Goal: Complete application form

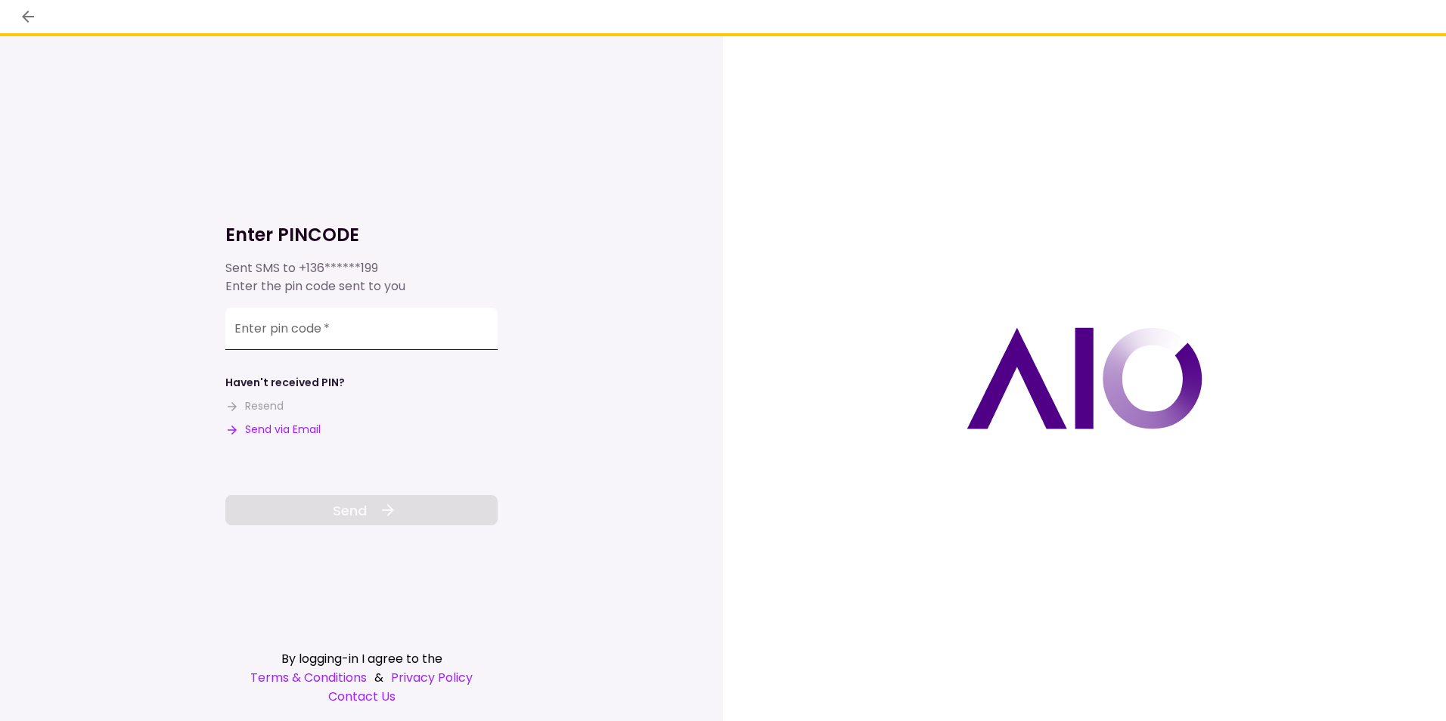
click at [380, 328] on input "Enter pin code   *" at bounding box center [361, 329] width 272 height 42
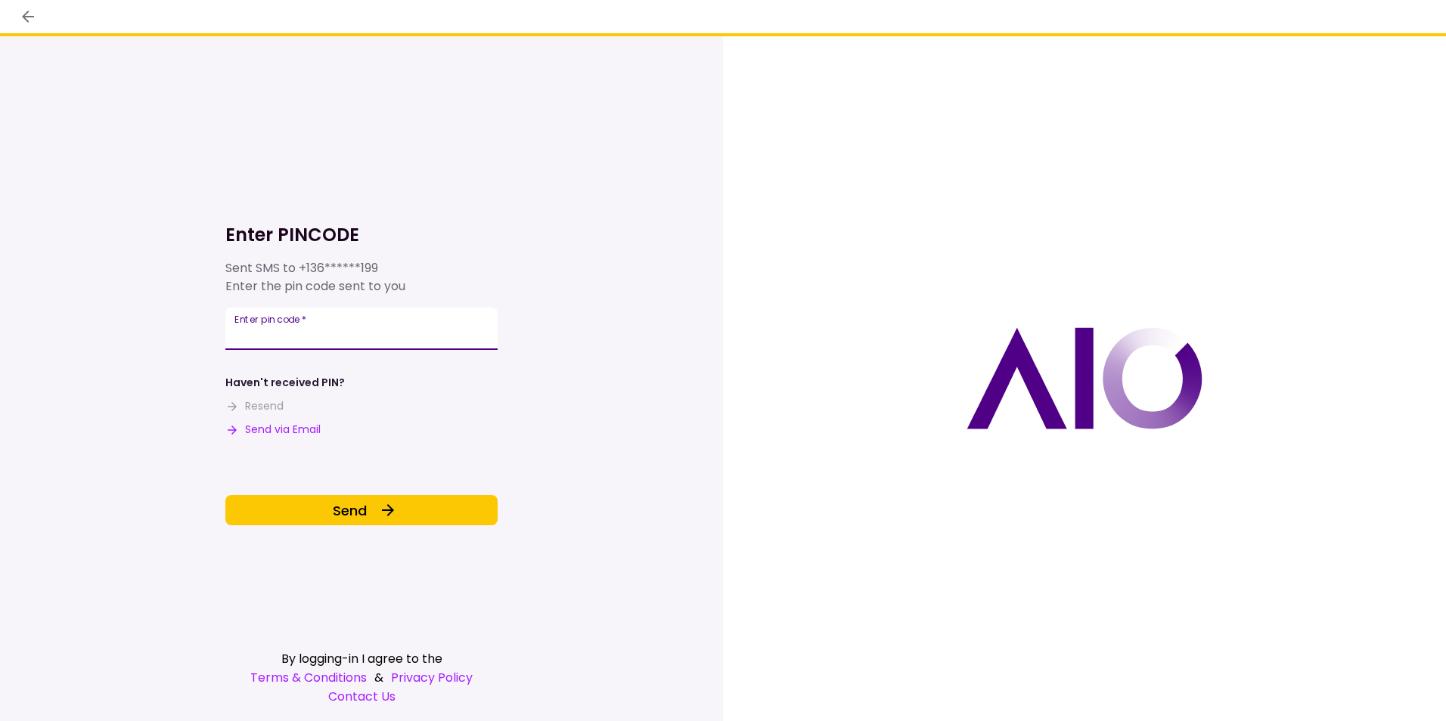
type input "******"
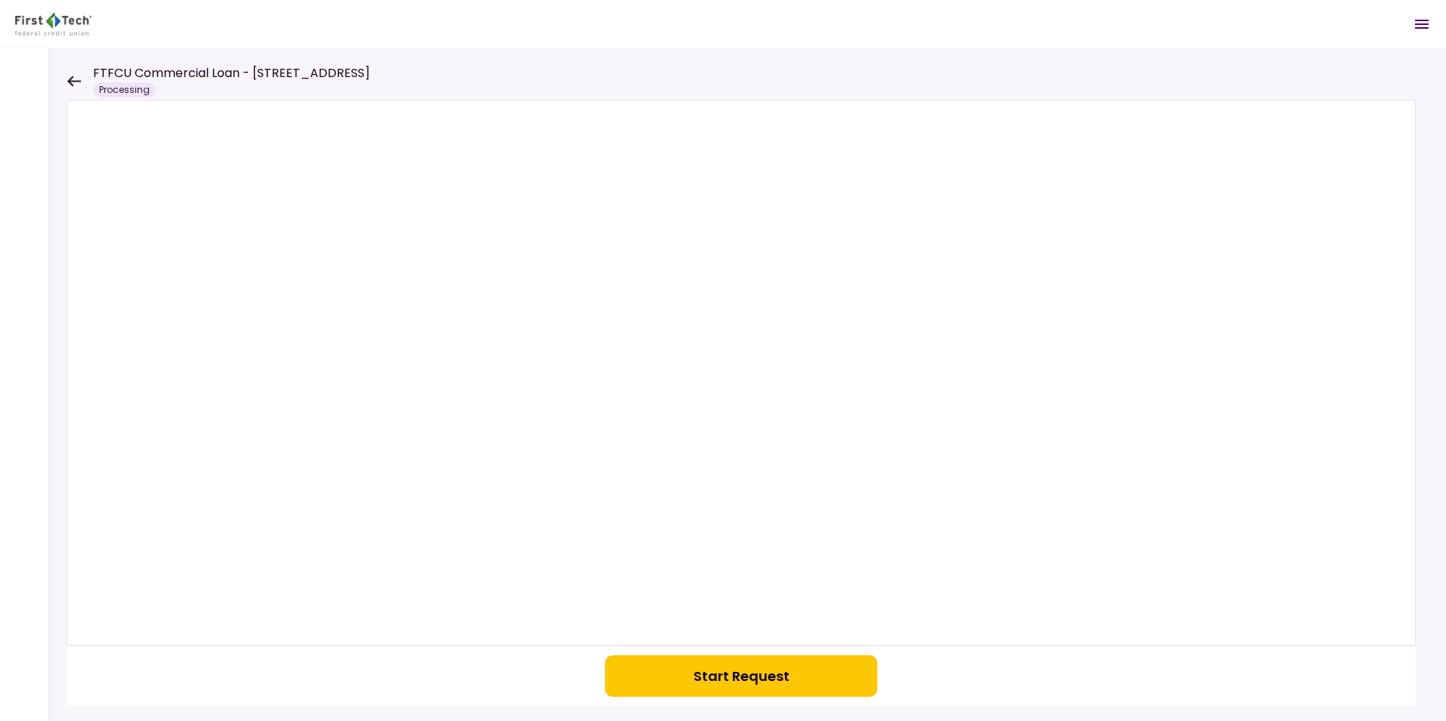
click at [74, 79] on icon at bounding box center [74, 81] width 14 height 11
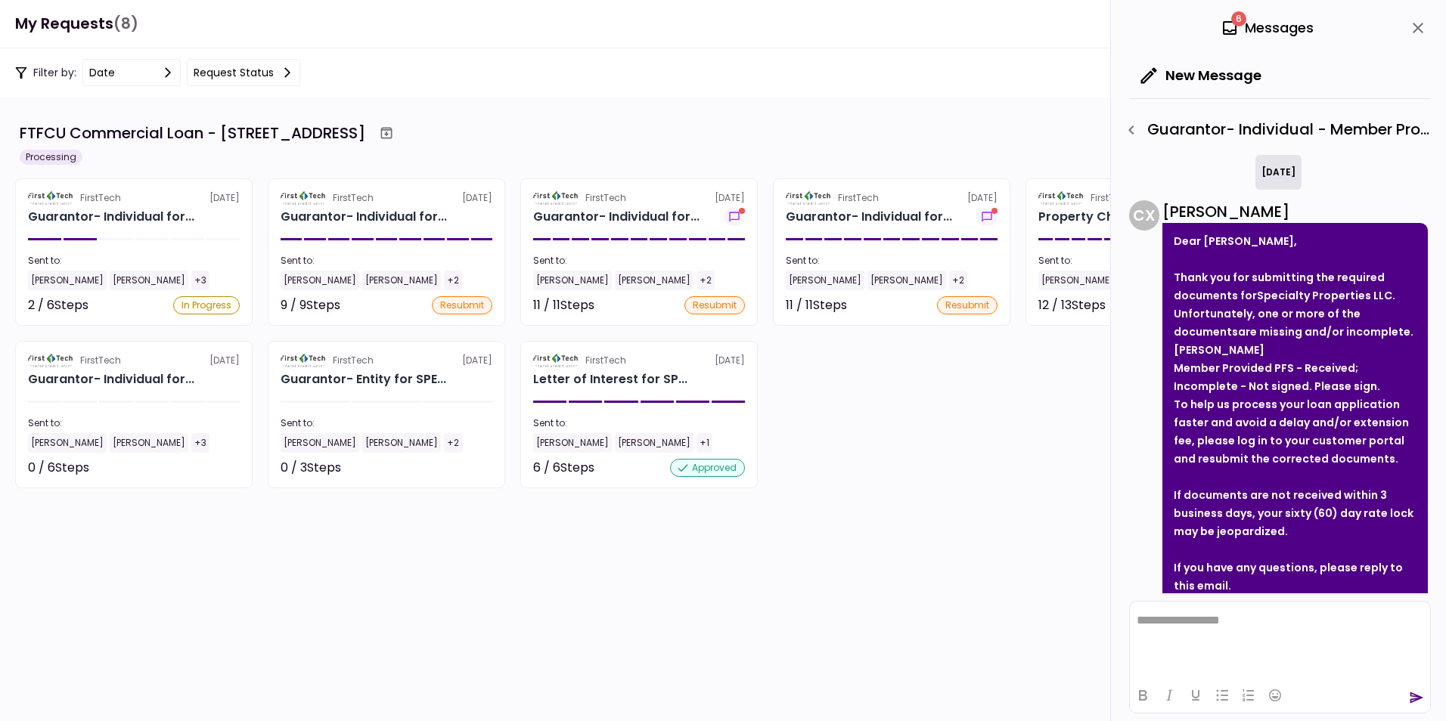
scroll to position [663, 0]
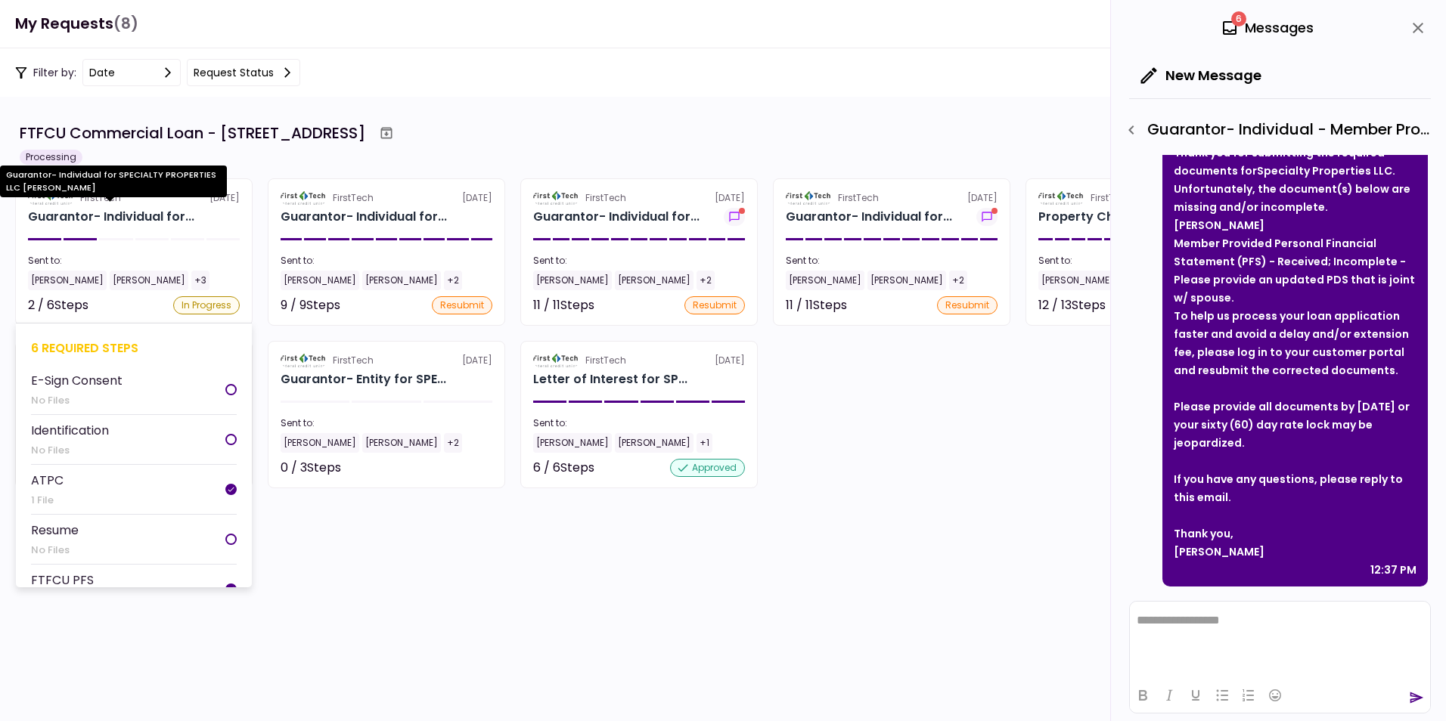
click at [77, 213] on div "Guarantor- Individual for..." at bounding box center [111, 217] width 166 height 18
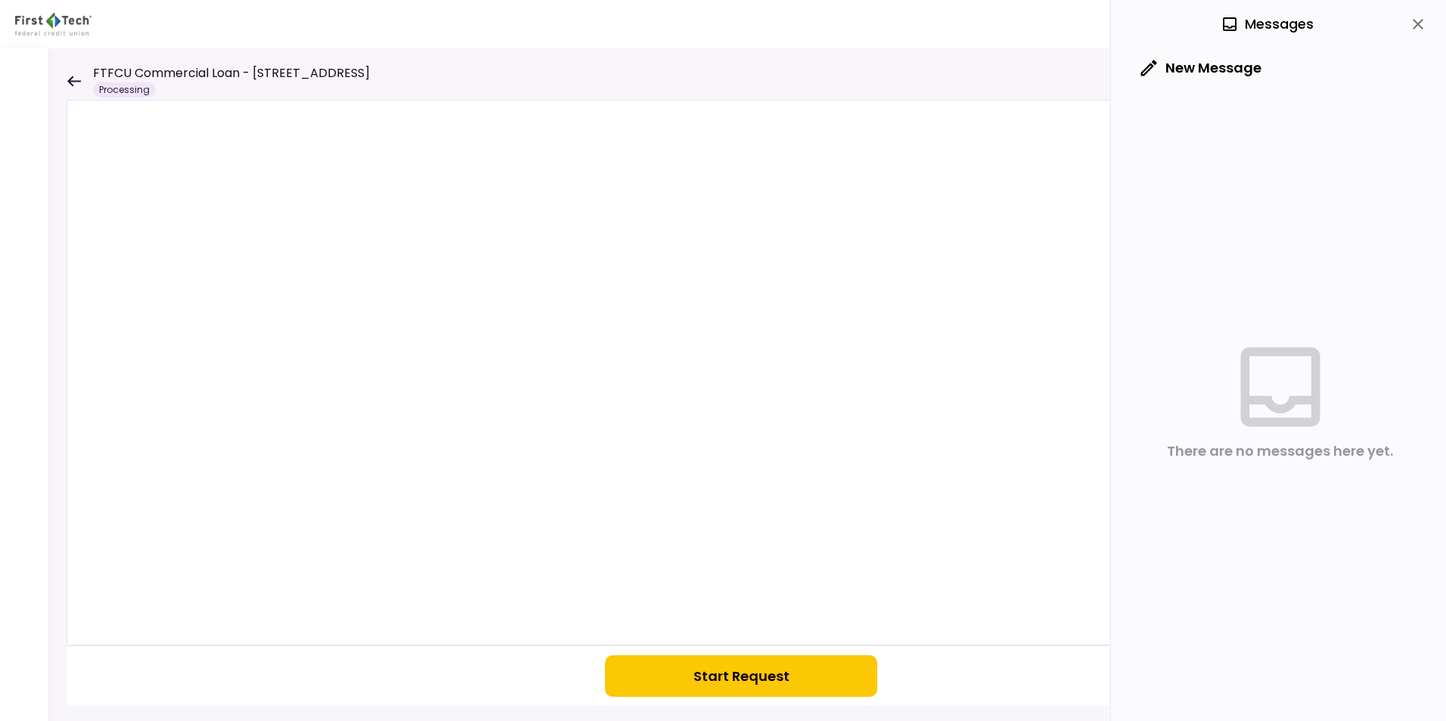
click at [731, 678] on button "Start Request" at bounding box center [741, 677] width 272 height 42
click at [69, 78] on icon at bounding box center [74, 81] width 14 height 11
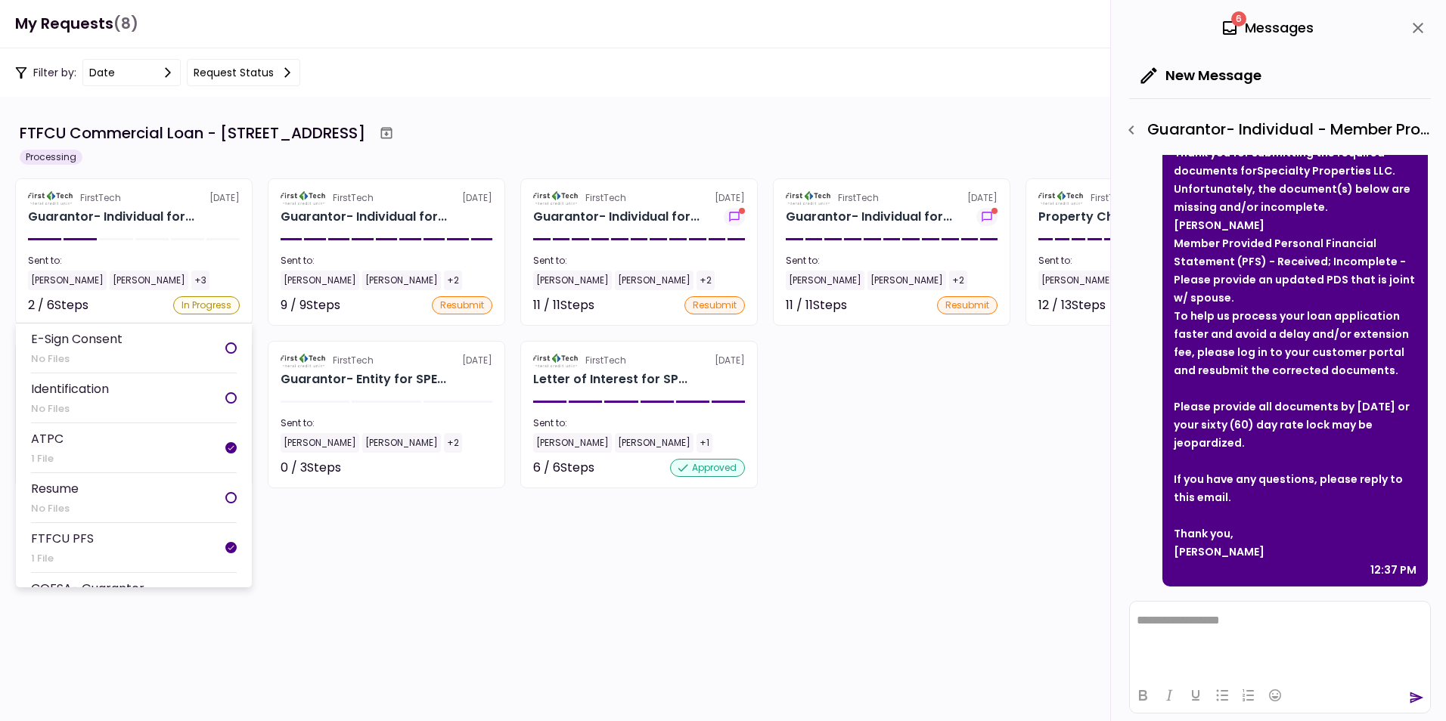
scroll to position [76, 0]
click at [95, 552] on div "COFSA- Guarantor" at bounding box center [87, 553] width 113 height 19
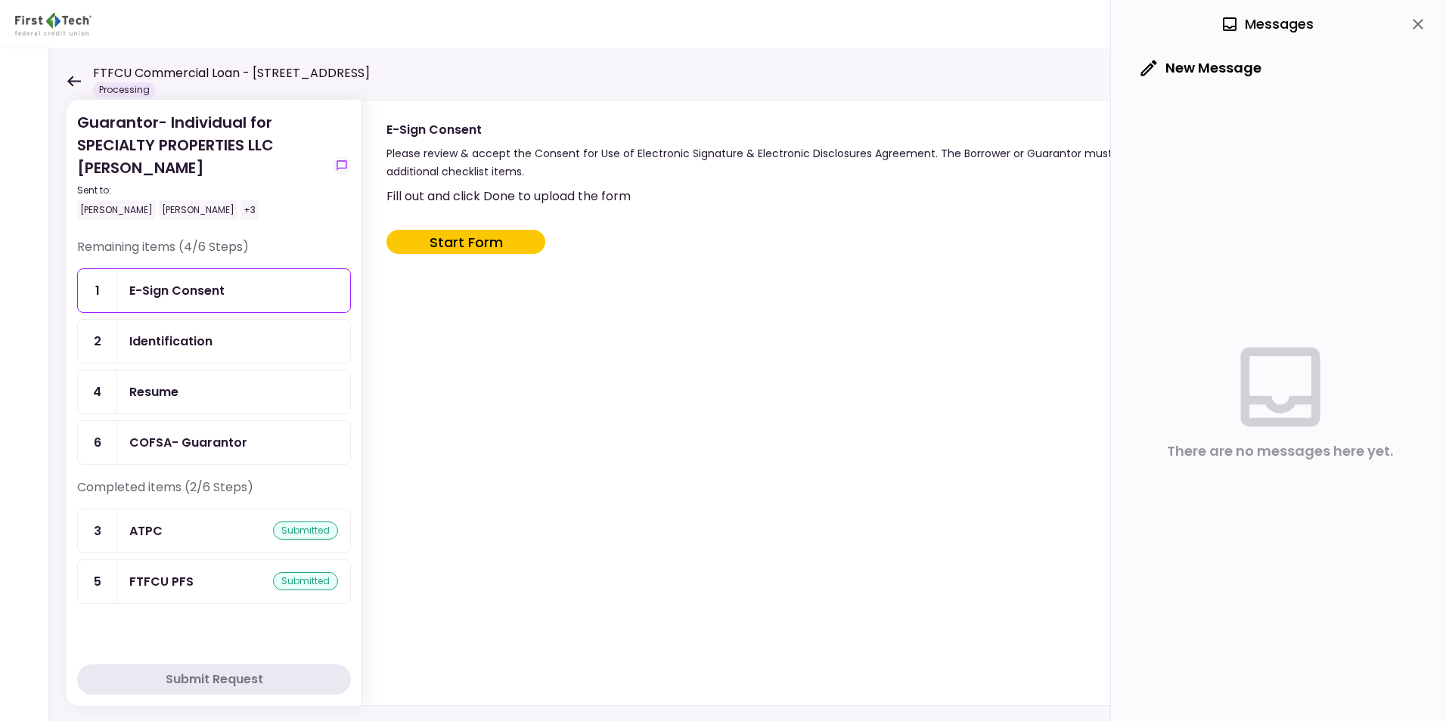
click at [456, 240] on button "Start Form" at bounding box center [465, 242] width 159 height 24
type input "***"
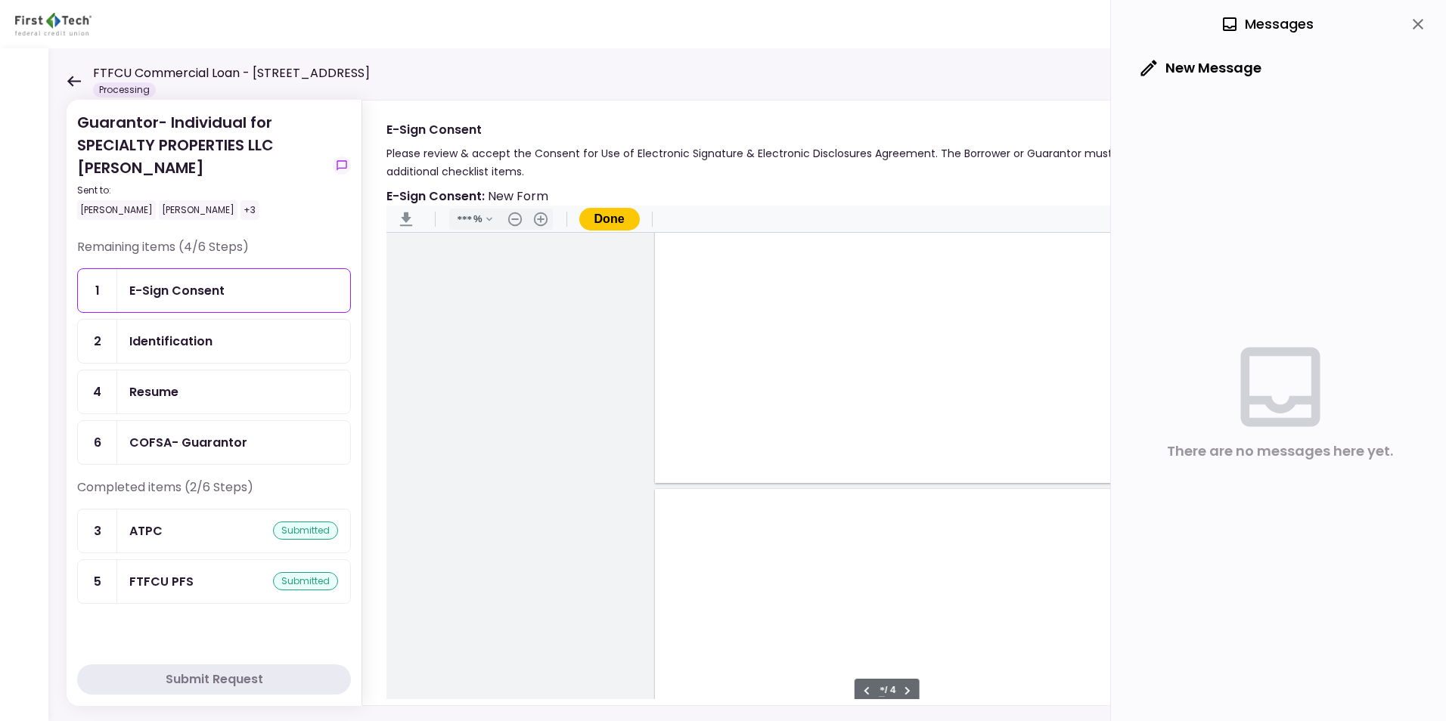
scroll to position [1556, 0]
type input "*"
click at [72, 77] on icon at bounding box center [74, 81] width 14 height 11
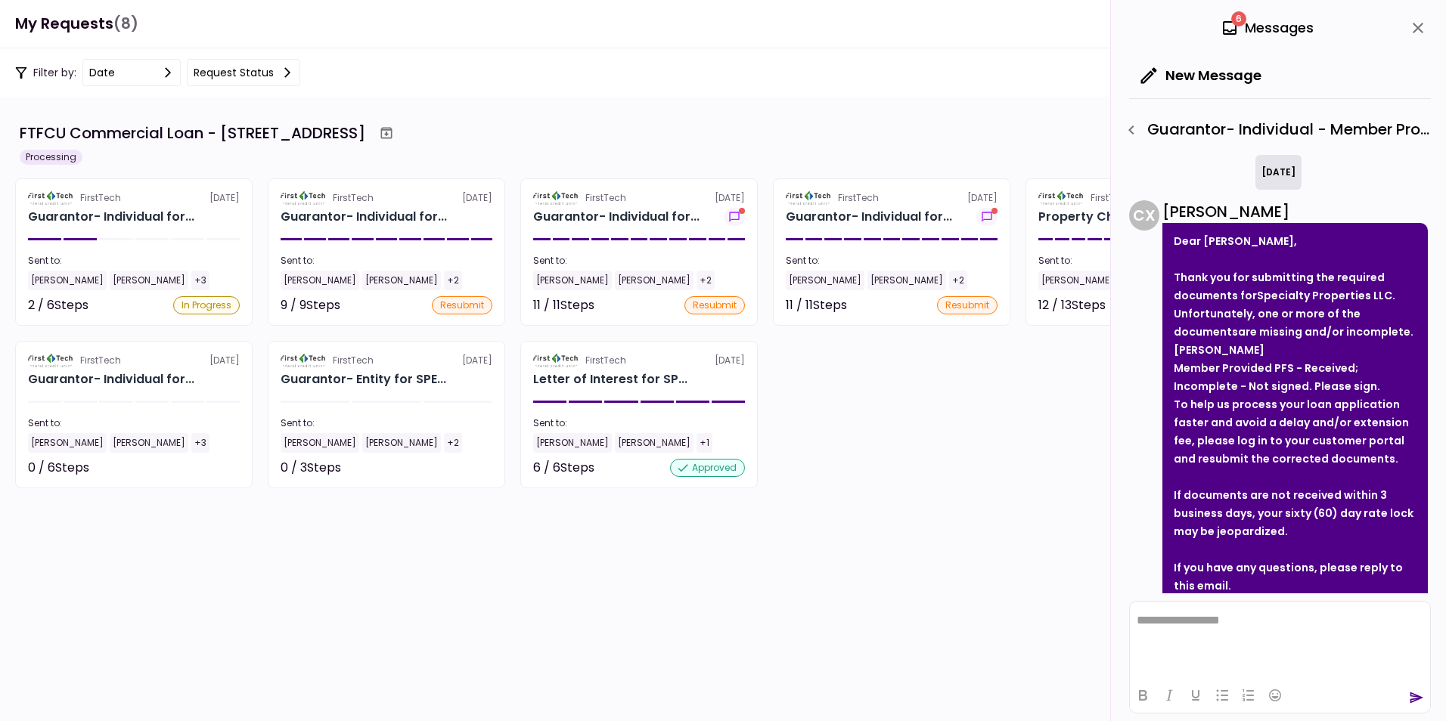
scroll to position [663, 0]
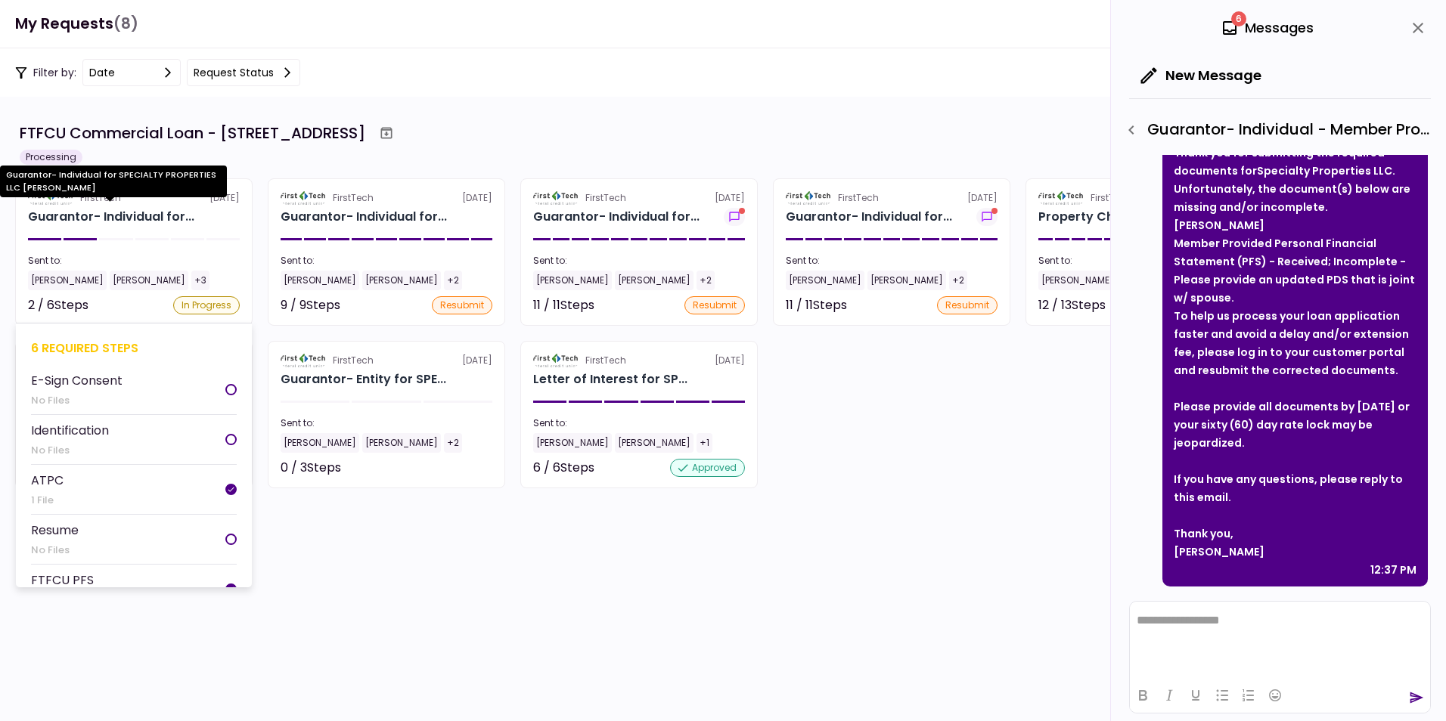
click at [80, 212] on div "Guarantor- Individual for..." at bounding box center [111, 217] width 166 height 18
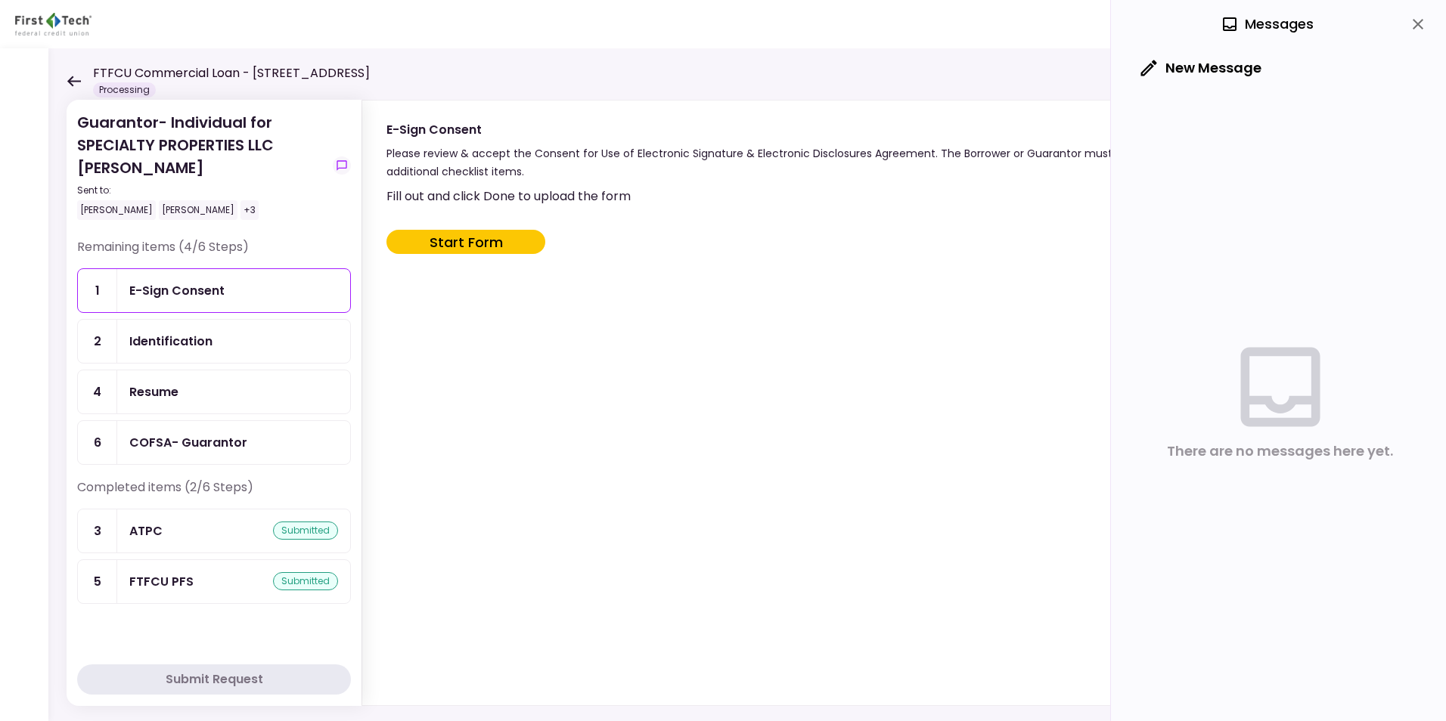
click at [74, 78] on icon at bounding box center [74, 81] width 14 height 11
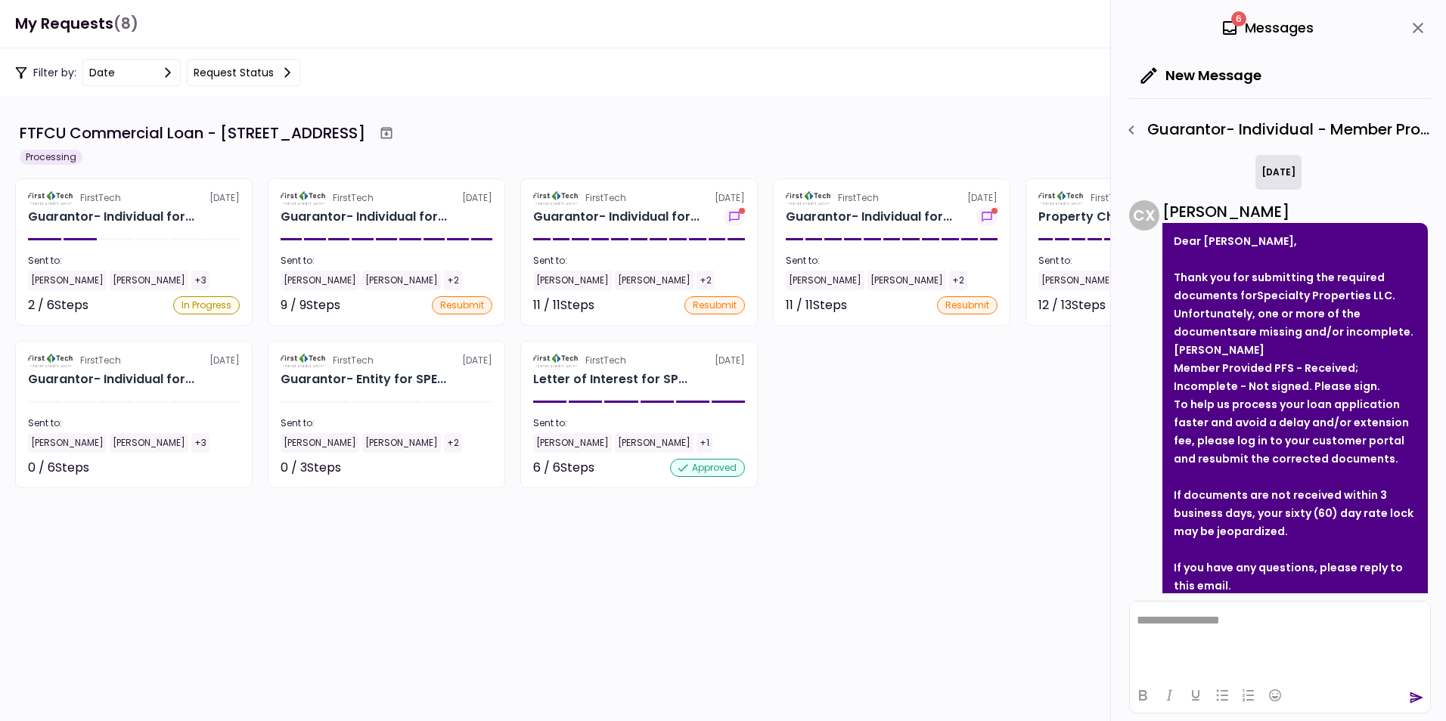
scroll to position [663, 0]
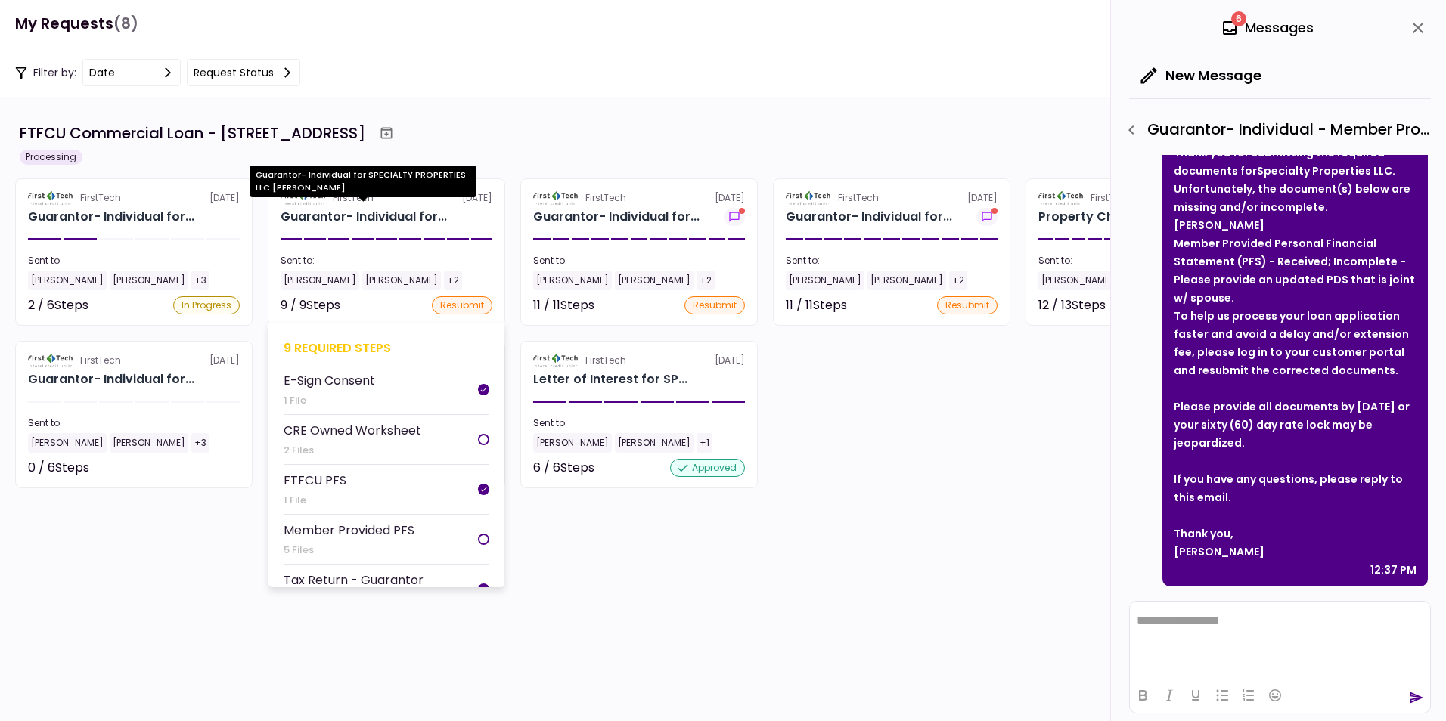
click at [303, 213] on div "Guarantor- Individual for..." at bounding box center [364, 217] width 166 height 18
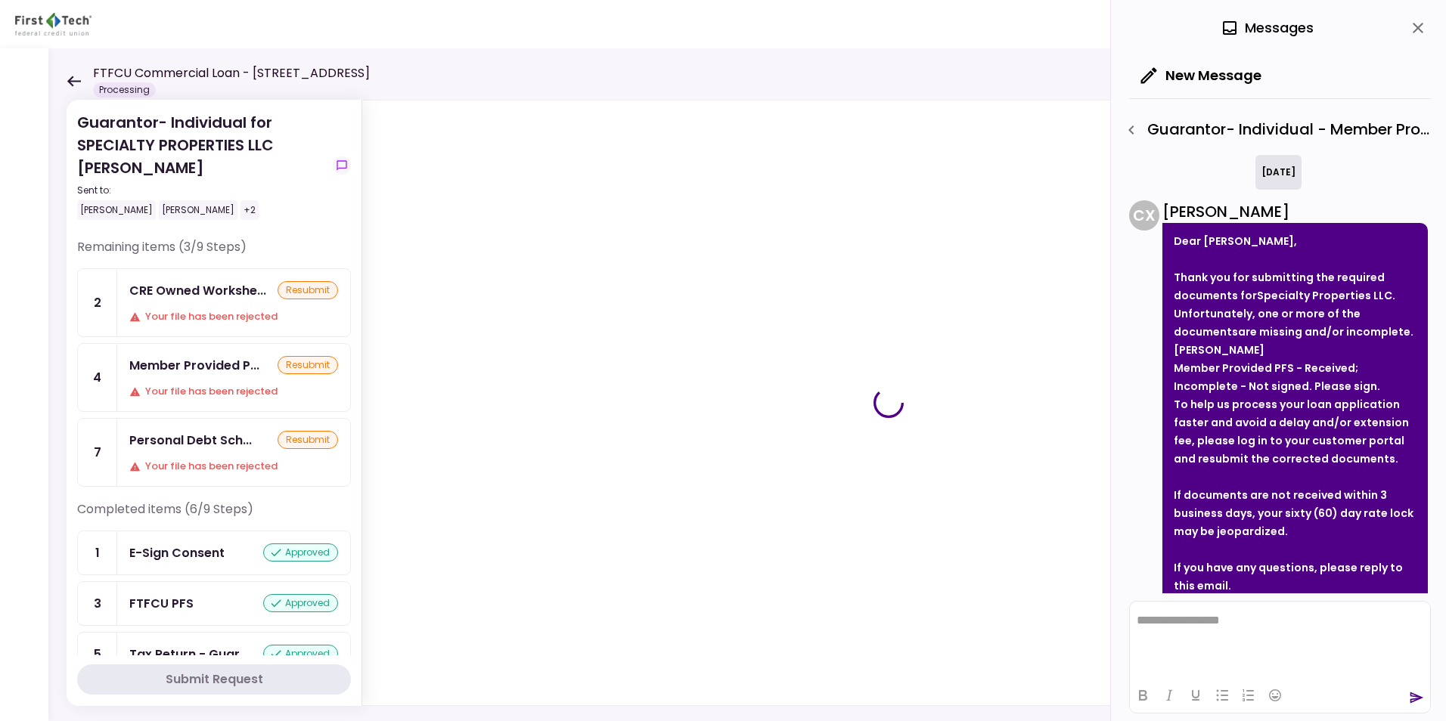
scroll to position [663, 0]
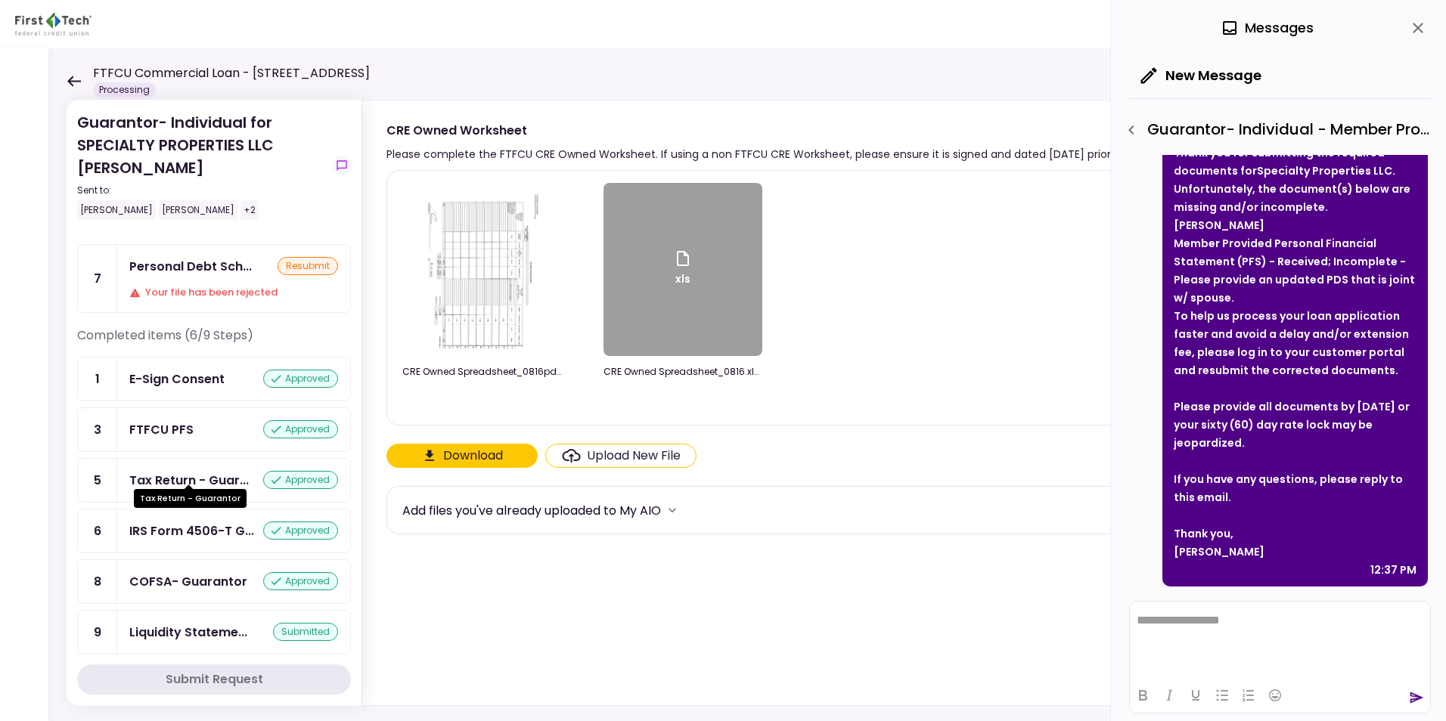
scroll to position [187, 0]
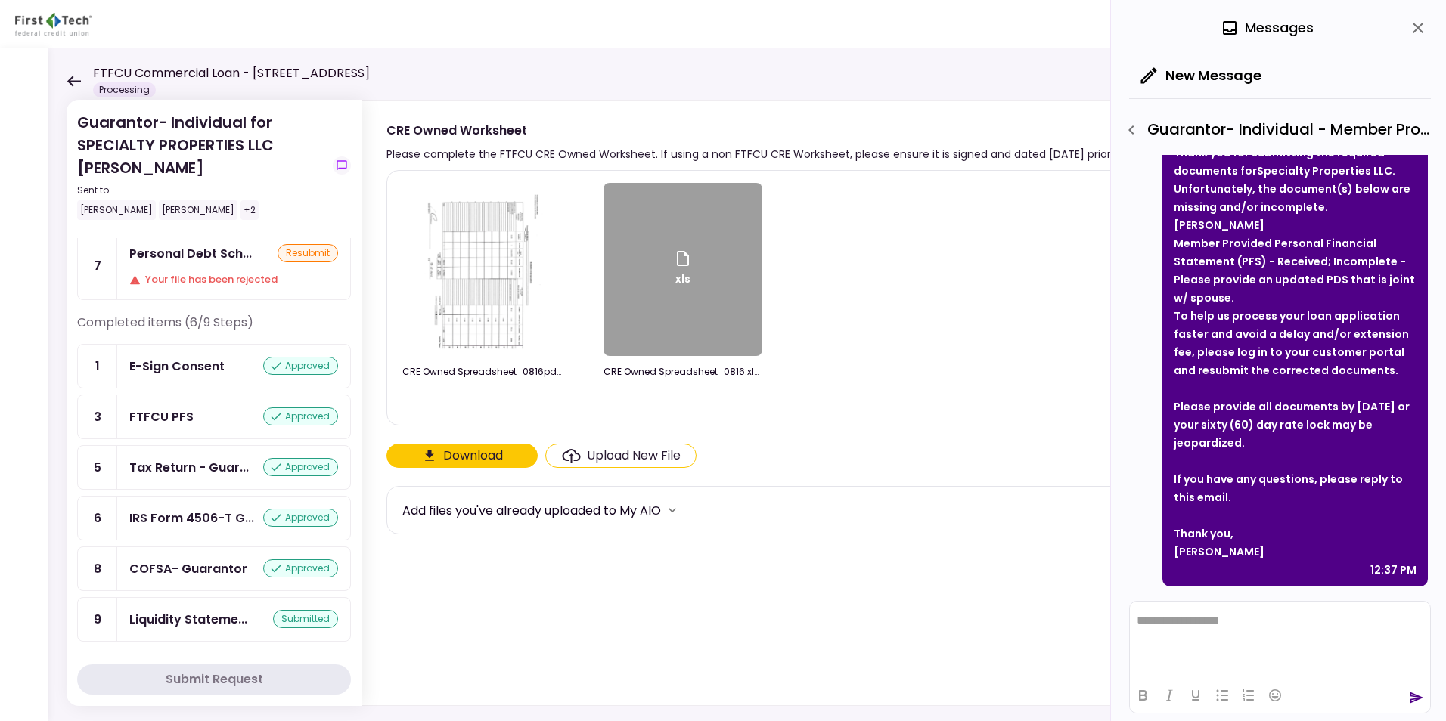
click at [163, 414] on div "FTFCU PFS" at bounding box center [161, 417] width 64 height 19
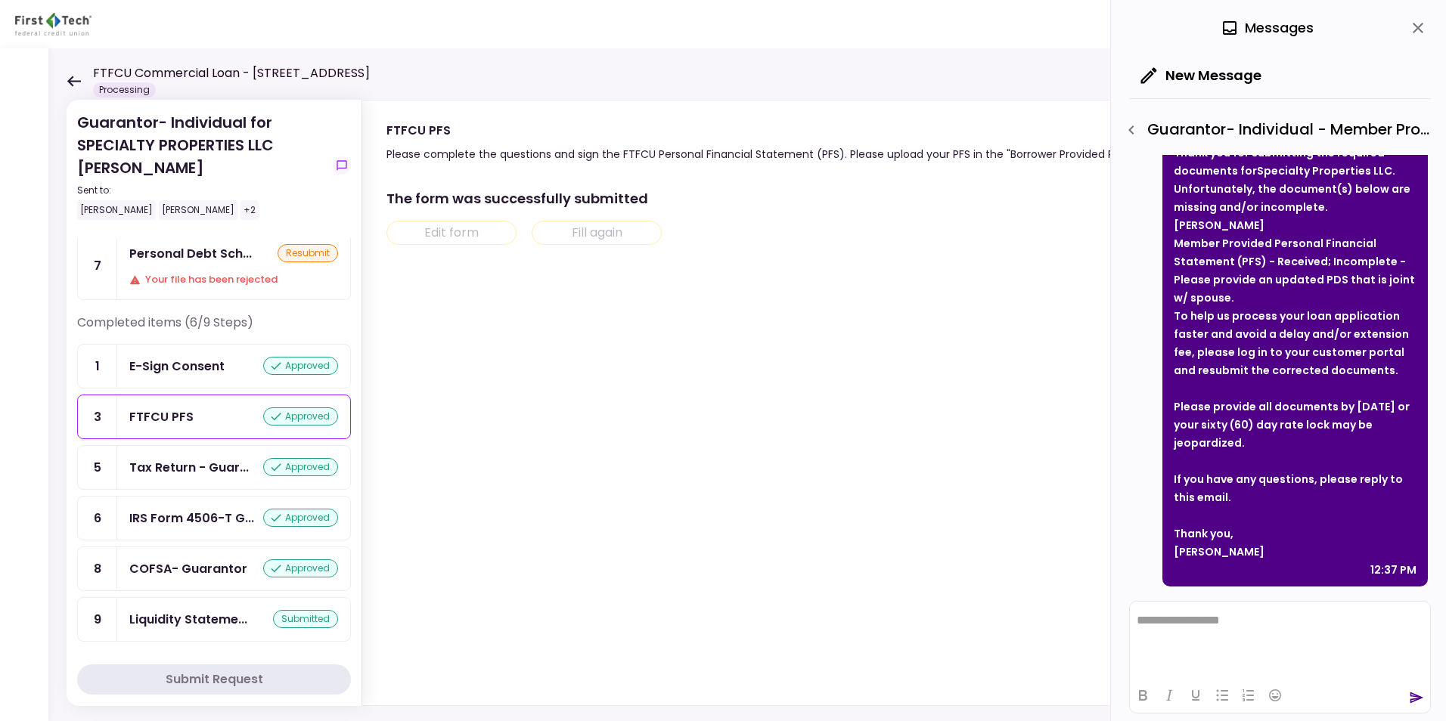
click at [73, 79] on icon at bounding box center [74, 81] width 14 height 11
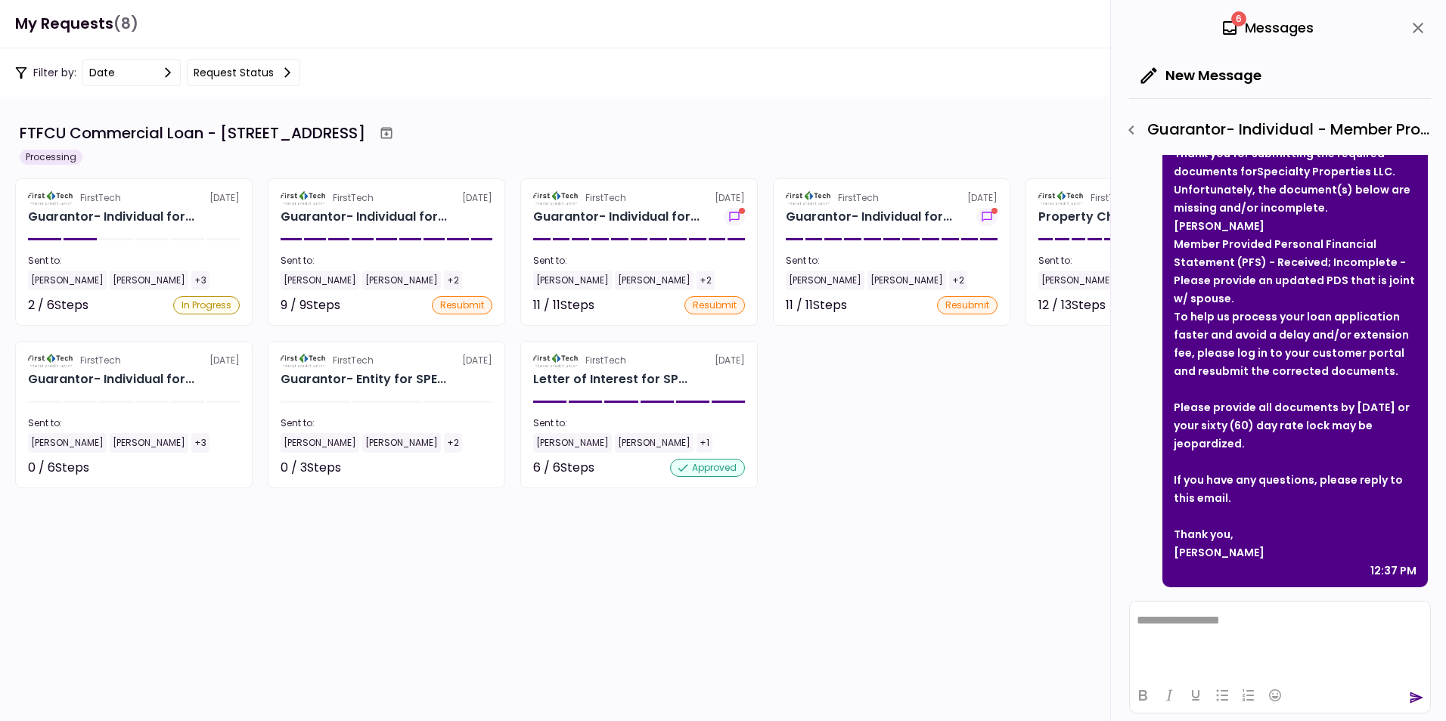
scroll to position [663, 0]
